Goal: Transaction & Acquisition: Purchase product/service

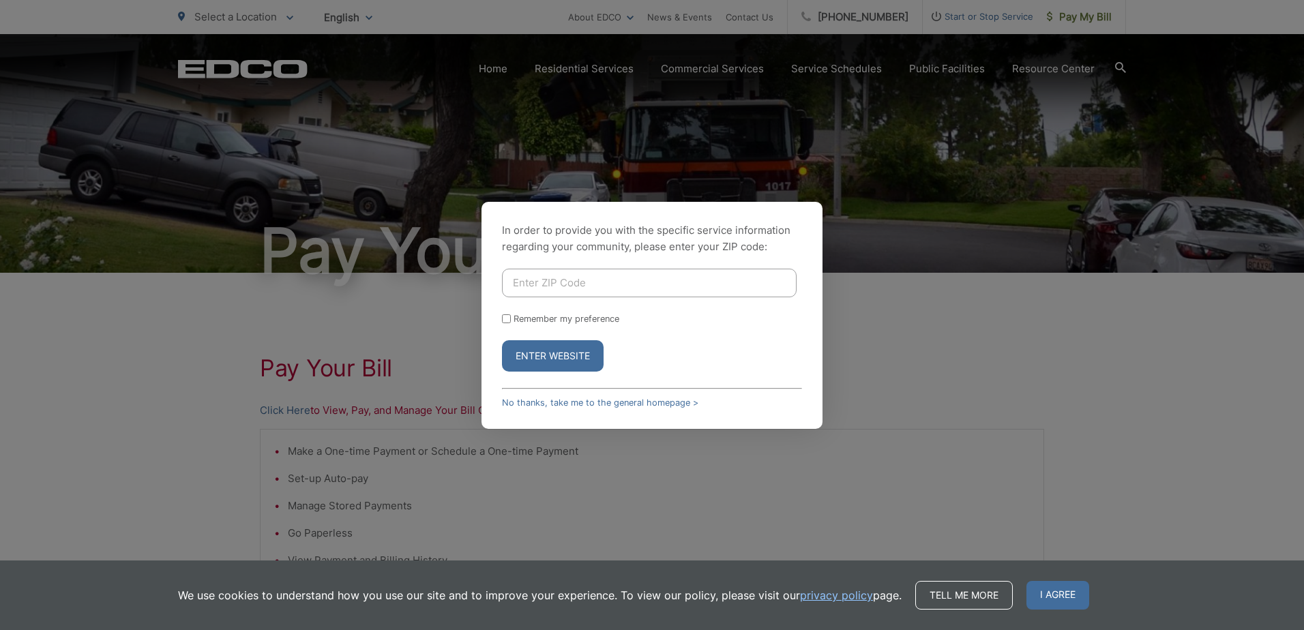
click at [546, 281] on input "Enter ZIP Code" at bounding box center [649, 283] width 295 height 29
type input "92029"
click at [502, 340] on button "Enter Website" at bounding box center [553, 355] width 102 height 31
click at [605, 273] on input "Enter ZIP Code" at bounding box center [649, 283] width 295 height 29
type input "92029"
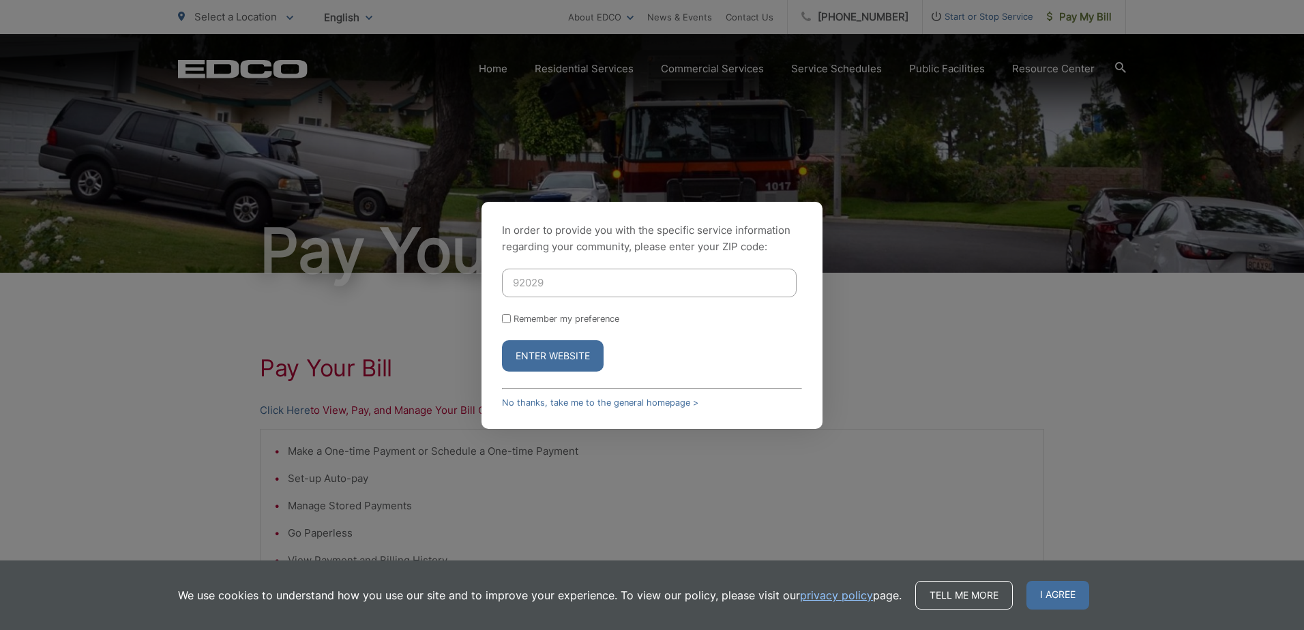
click at [573, 357] on button "Enter Website" at bounding box center [553, 355] width 102 height 31
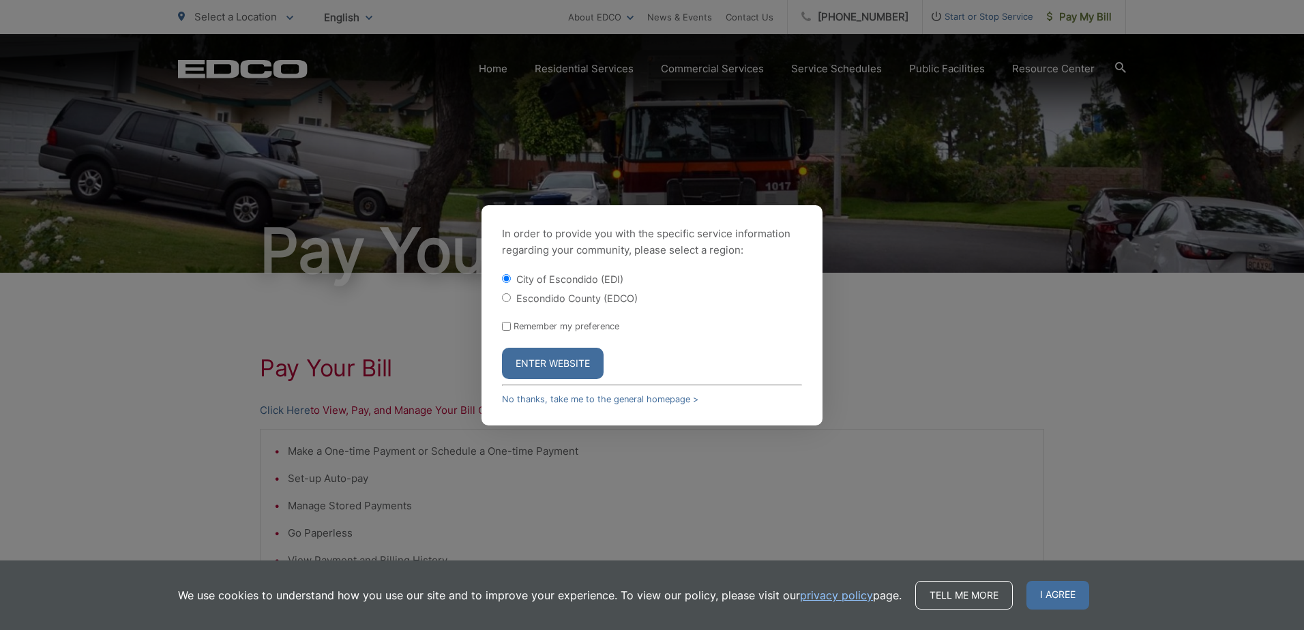
click at [593, 295] on label "Escondido County (EDCO)" at bounding box center [576, 299] width 121 height 12
click at [511, 295] on input "Escondido County (EDCO)" at bounding box center [506, 297] width 9 height 9
radio input "true"
click at [574, 363] on button "Enter Website" at bounding box center [553, 363] width 102 height 31
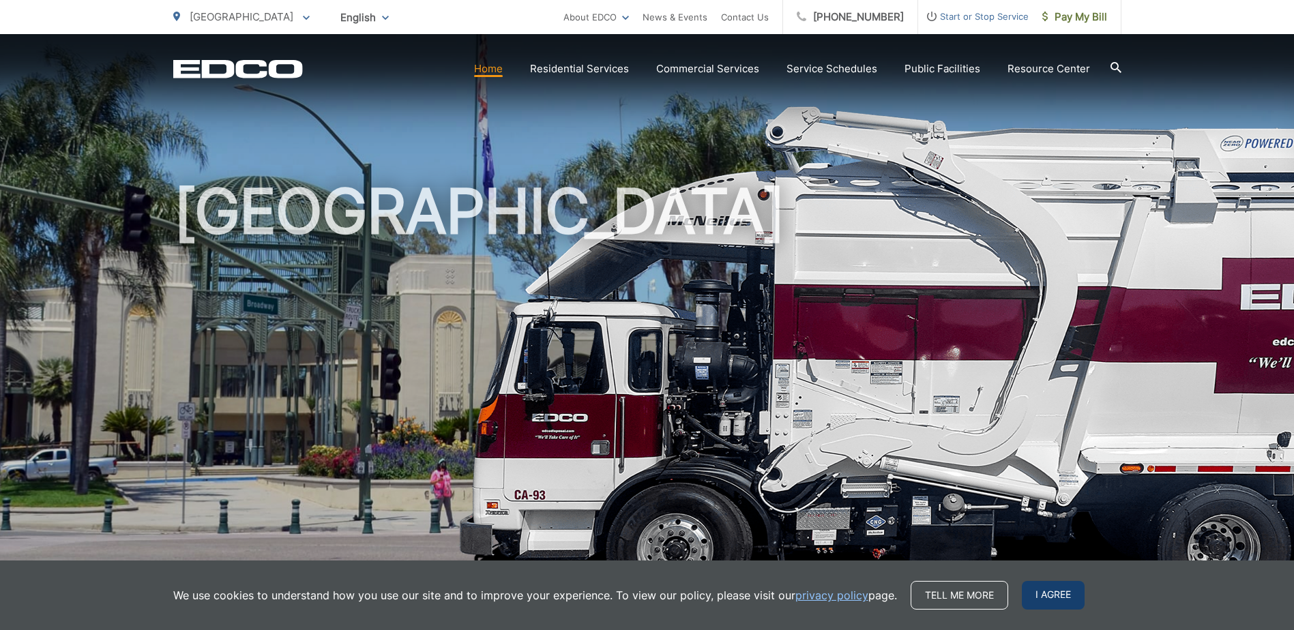
click at [1026, 601] on span "I agree" at bounding box center [1053, 595] width 63 height 29
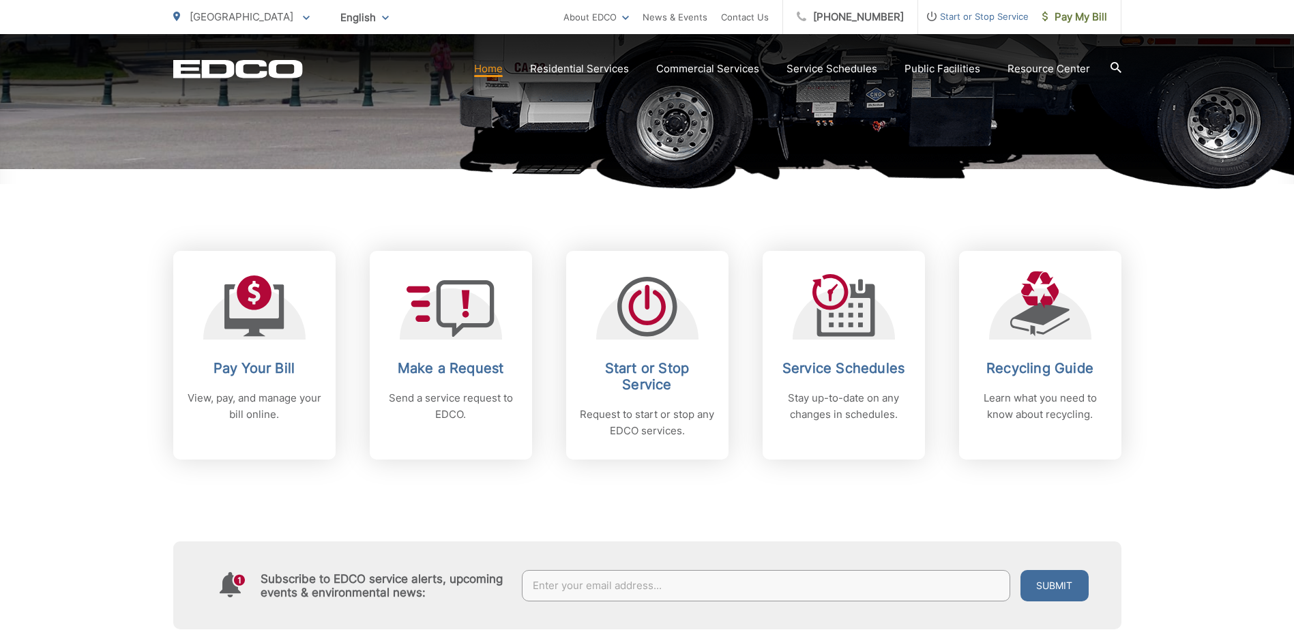
scroll to position [546, 0]
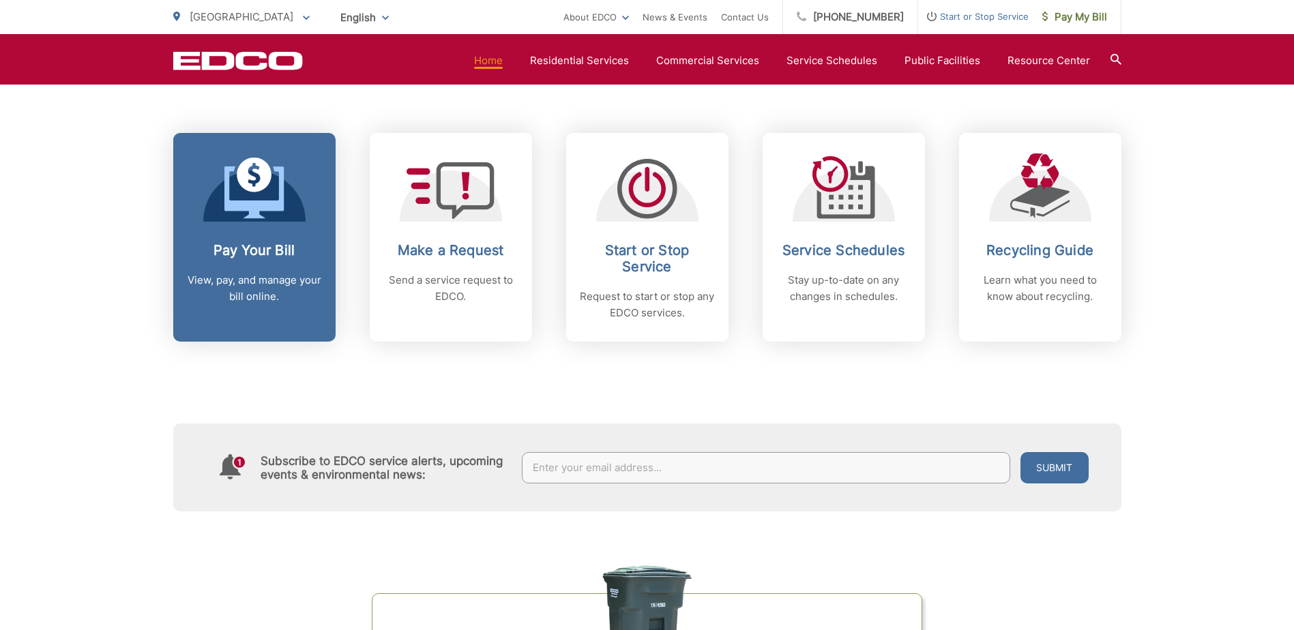
drag, startPoint x: 248, startPoint y: 256, endPoint x: 306, endPoint y: 267, distance: 58.3
click at [248, 256] on h2 "Pay Your Bill" at bounding box center [254, 250] width 135 height 16
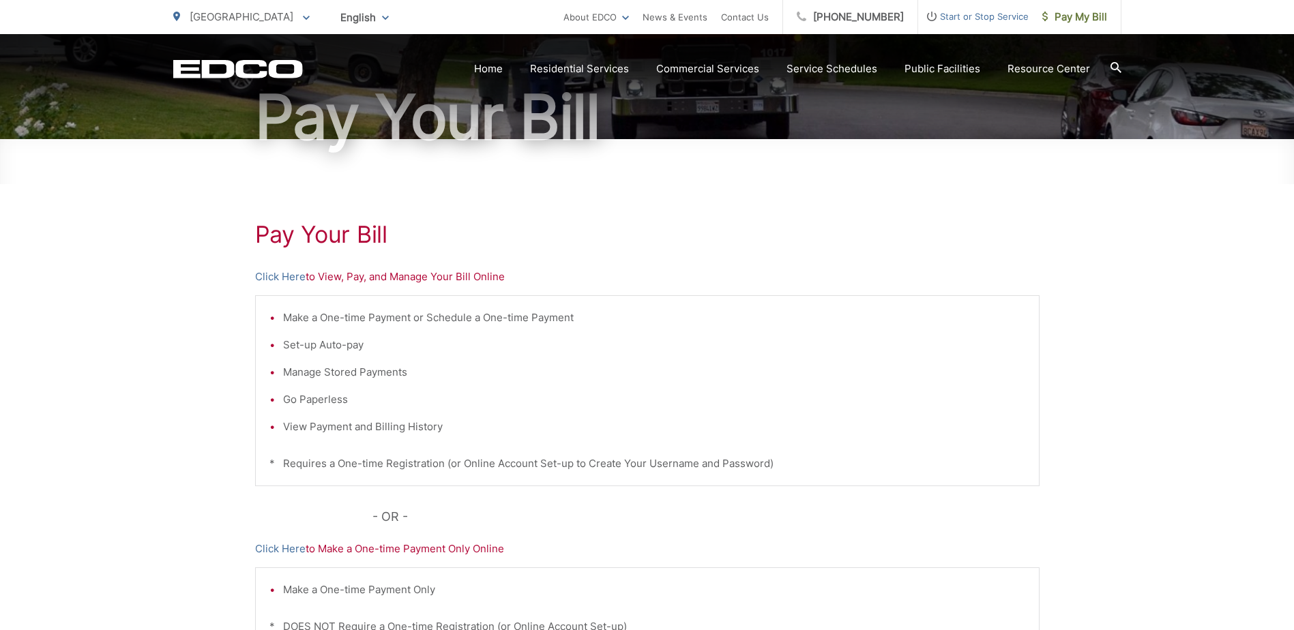
scroll to position [136, 0]
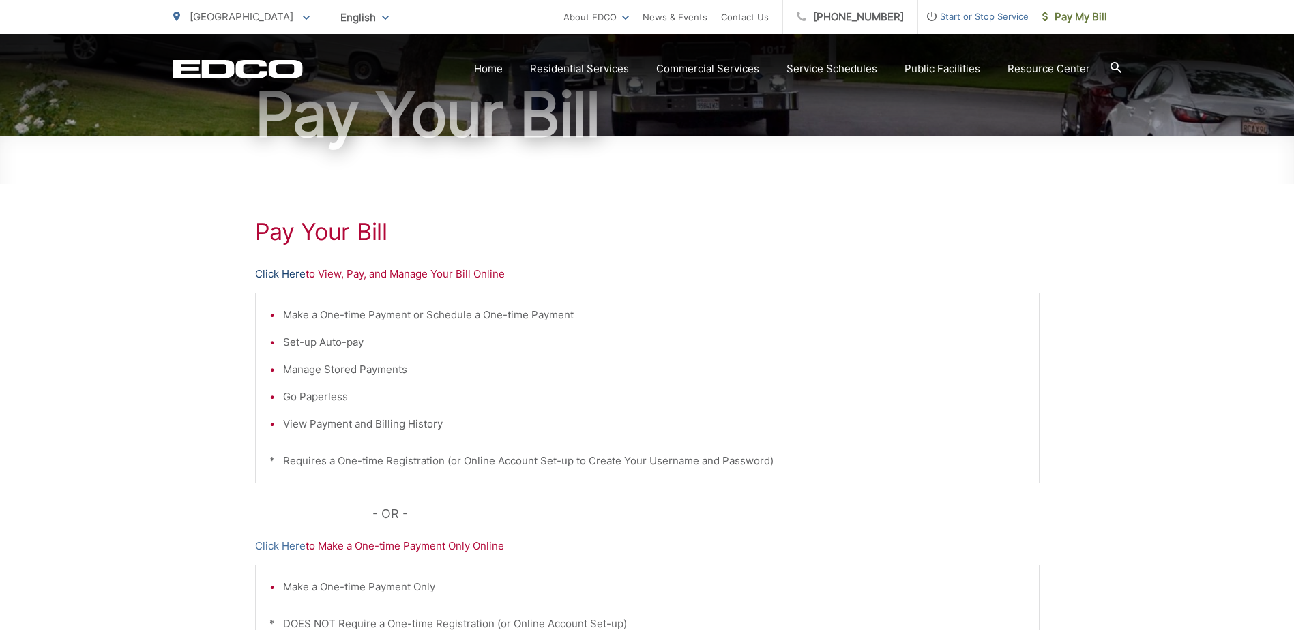
click at [274, 279] on link "Click Here" at bounding box center [280, 274] width 50 height 16
